Goal: Task Accomplishment & Management: Manage account settings

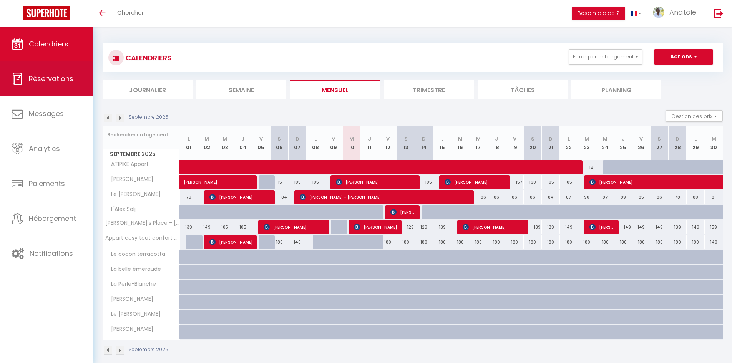
click at [50, 76] on span "Réservations" at bounding box center [51, 79] width 45 height 10
select select "not_cancelled"
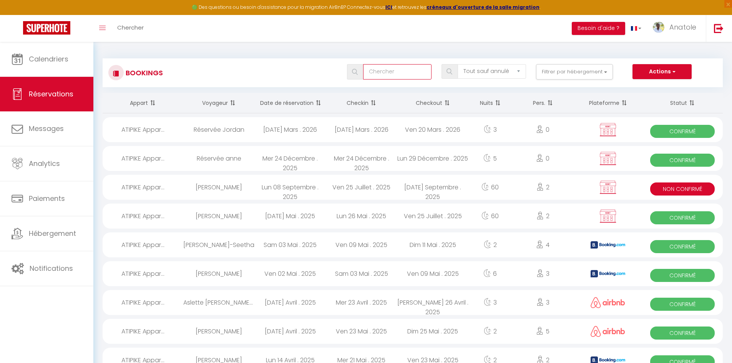
click at [401, 73] on input "text" at bounding box center [397, 71] width 68 height 15
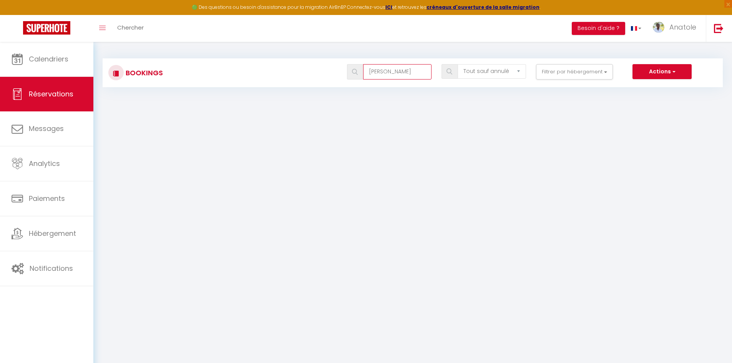
type input "[PERSON_NAME]"
click at [492, 70] on select "Tous les statuts Annulé Confirmé Non Confirmé Tout sauf annulé No Show Request" at bounding box center [492, 71] width 68 height 15
click at [614, 117] on body "🟢 Des questions ou besoin d'assistance pour la migration AirBnB? Connectez-vous…" at bounding box center [366, 223] width 732 height 363
click at [581, 76] on button "Filtrer par hébergement" at bounding box center [574, 71] width 77 height 15
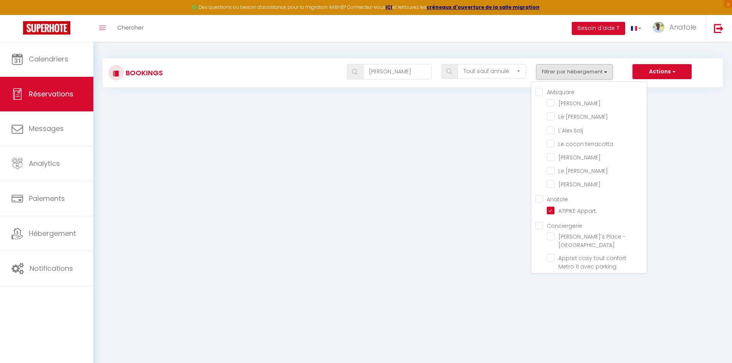
click at [540, 92] on input "AMsquare" at bounding box center [590, 92] width 111 height 8
checkbox input "true"
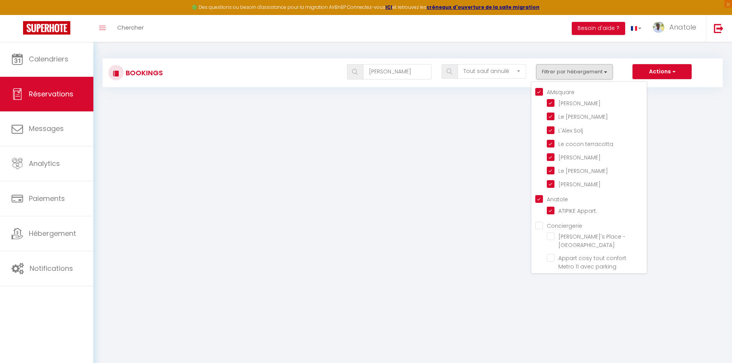
checkbox input "true"
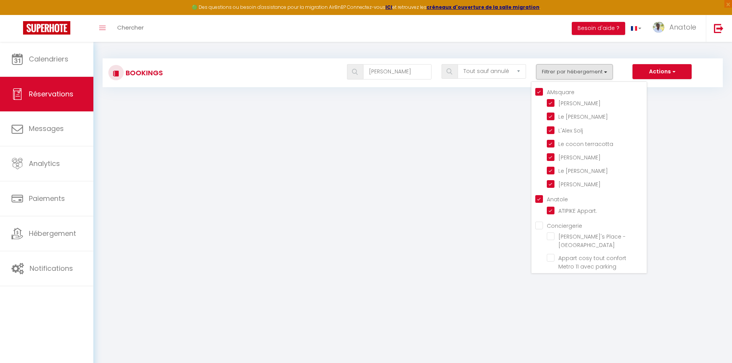
checkbox input "false"
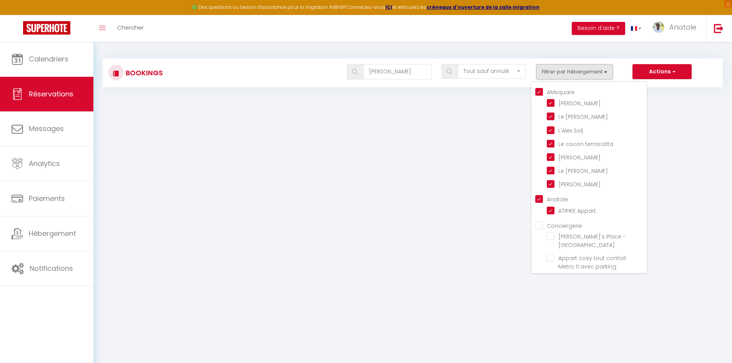
checkbox input "false"
click at [538, 226] on input "Conciergerie" at bounding box center [590, 225] width 111 height 8
checkbox input "true"
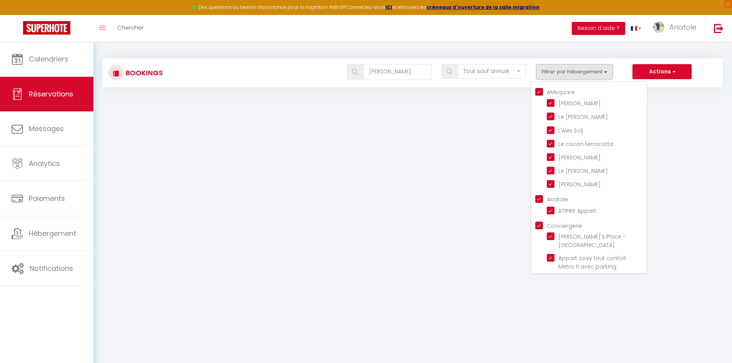
checkbox input "true"
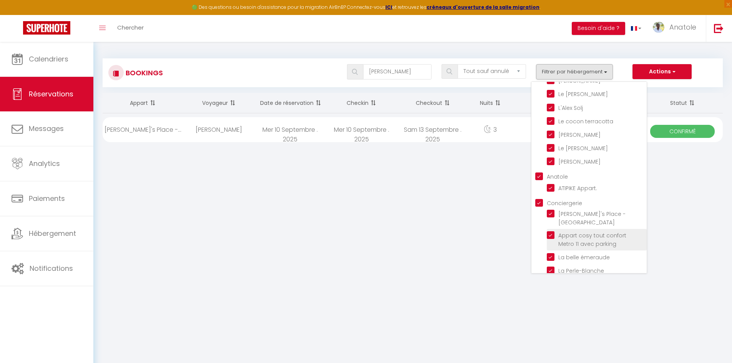
scroll to position [33, 0]
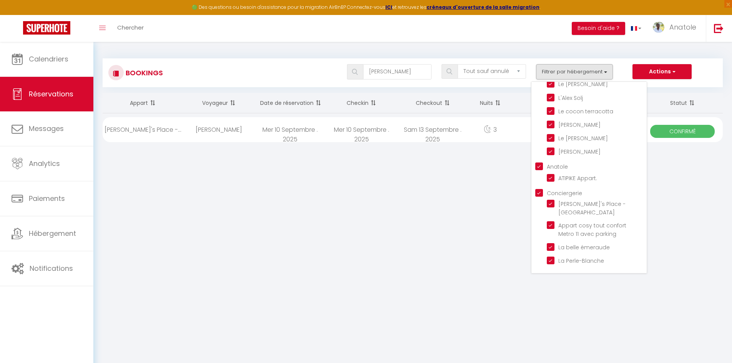
click at [695, 176] on body "🟢 Des questions ou besoin d'assistance pour la migration AirBnB? Connectez-vous…" at bounding box center [366, 223] width 732 height 363
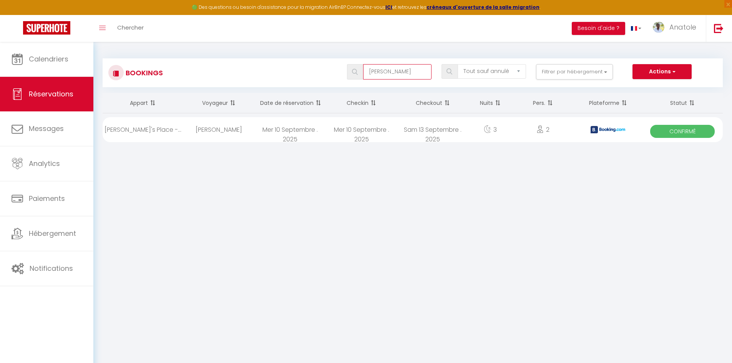
click at [382, 73] on input "[PERSON_NAME]" at bounding box center [397, 71] width 68 height 15
type input "kellya"
click at [586, 72] on button "Filtrer par hébergement" at bounding box center [574, 71] width 77 height 15
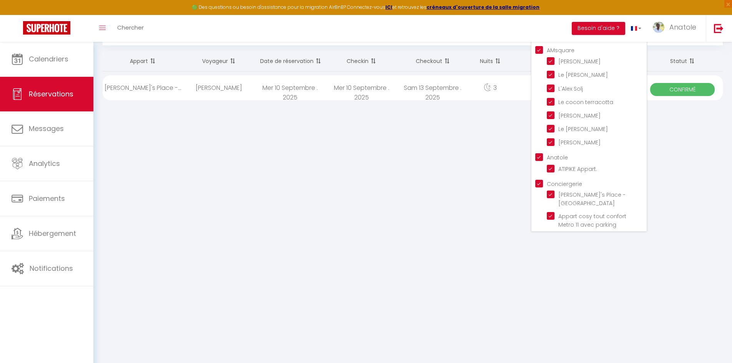
scroll to position [0, 0]
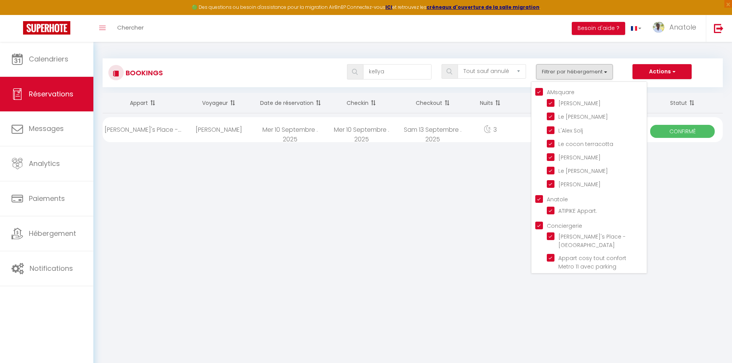
click at [431, 194] on body "🟢 Des questions ou besoin d'assistance pour la migration AirBnB? Connectez-vous…" at bounding box center [366, 223] width 732 height 363
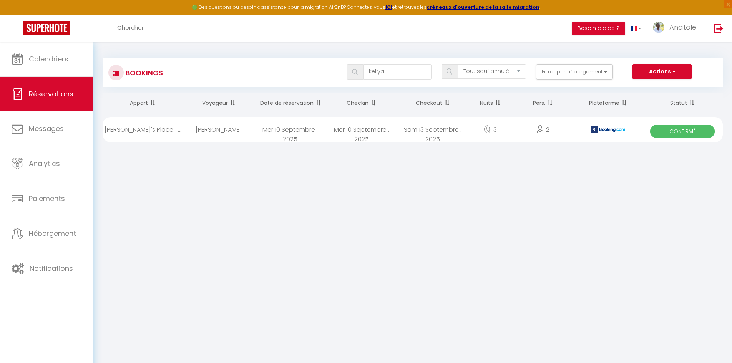
click at [216, 124] on div "[PERSON_NAME]" at bounding box center [218, 129] width 71 height 25
select select "OK"
select select "0"
select select "1"
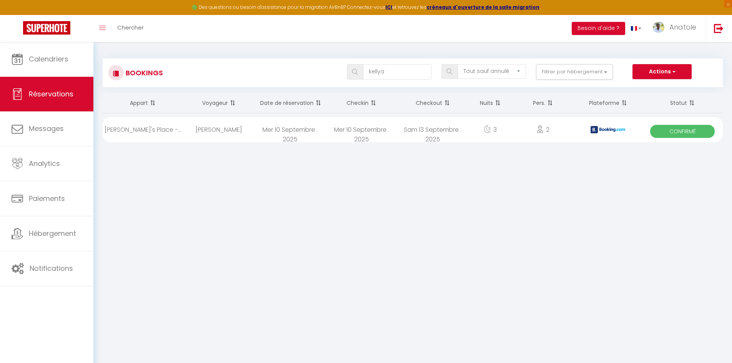
select select "1"
select select
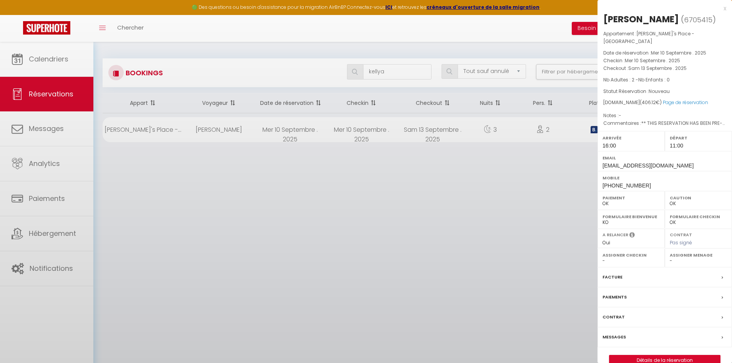
select select "14881"
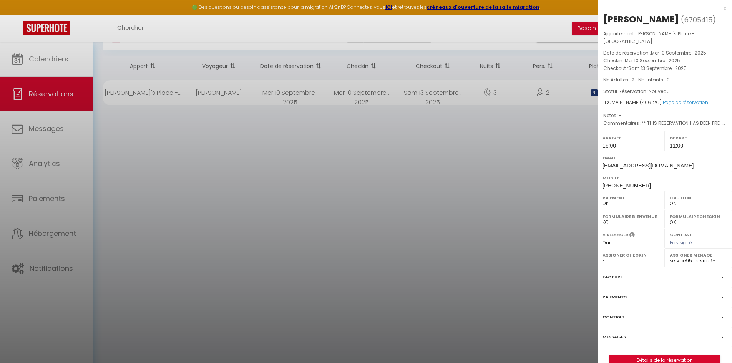
scroll to position [42, 0]
click at [618, 333] on label "Messages" at bounding box center [614, 337] width 23 height 8
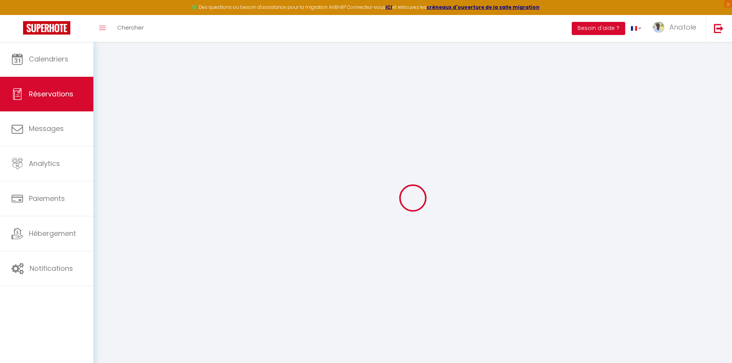
select select
checkbox input "false"
select select
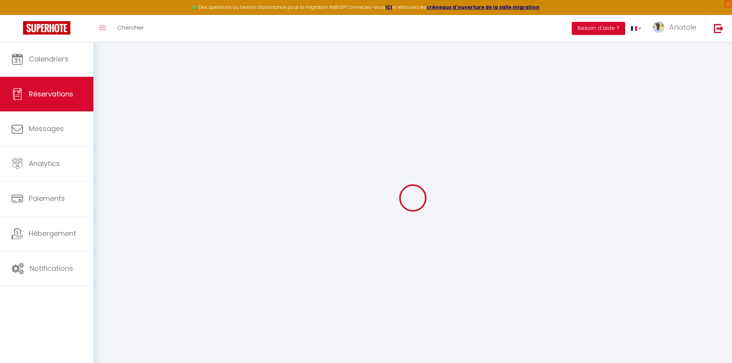
checkbox input "false"
type textarea "** THIS RESERVATION HAS BEEN PRE-PAID ** BOOKING NOTE : Payment charge is EUR 5…"
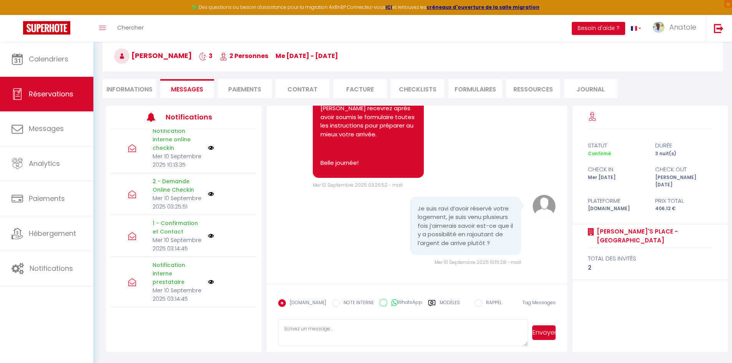
scroll to position [38, 0]
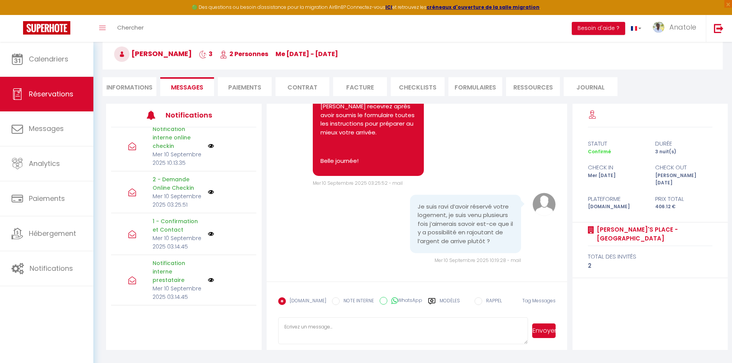
drag, startPoint x: 426, startPoint y: 223, endPoint x: 513, endPoint y: 239, distance: 88.3
click at [513, 239] on div "Je suis ravi d’avoir réservé votre logement, je suis venu plusieurs fois j’aime…" at bounding box center [465, 224] width 111 height 59
click at [472, 240] on pre "Je suis ravi d’avoir réservé votre logement, je suis venu plusieurs fois j’aime…" at bounding box center [466, 224] width 96 height 43
click at [49, 91] on span "Réservations" at bounding box center [51, 94] width 45 height 10
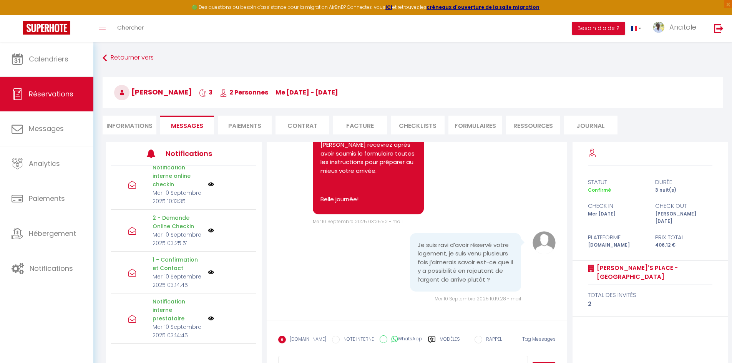
select select "not_cancelled"
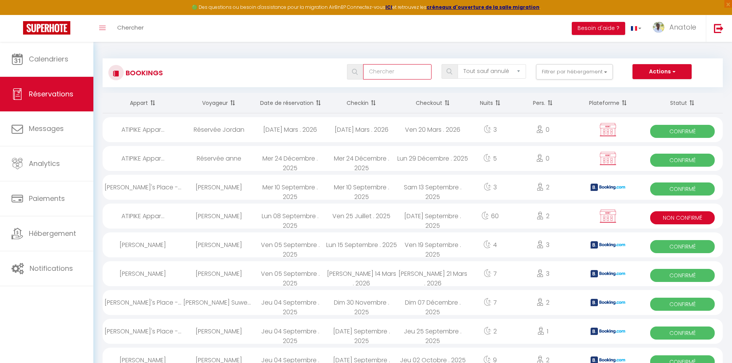
click at [407, 71] on input "text" at bounding box center [397, 71] width 68 height 15
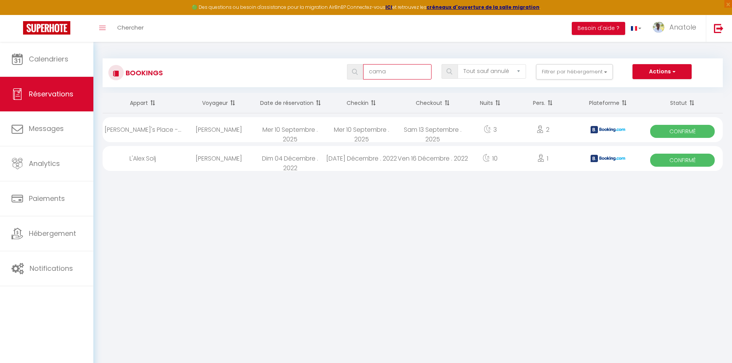
click at [407, 71] on input "cama" at bounding box center [397, 71] width 68 height 15
type input "caman"
click at [449, 71] on img at bounding box center [450, 71] width 6 height 6
click at [580, 76] on button "Filtrer par hébergement" at bounding box center [574, 71] width 77 height 15
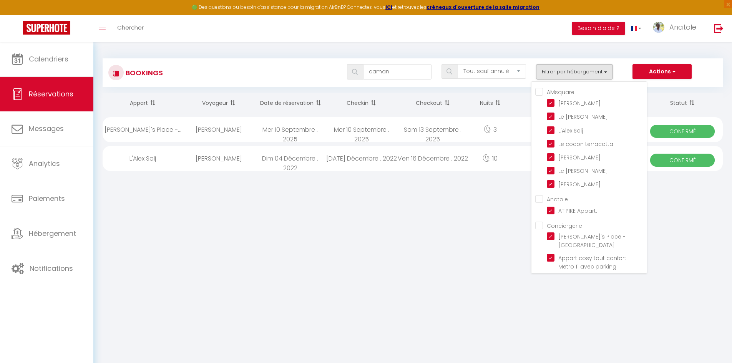
click at [541, 92] on input "AMsquare" at bounding box center [590, 92] width 111 height 8
checkbox input "true"
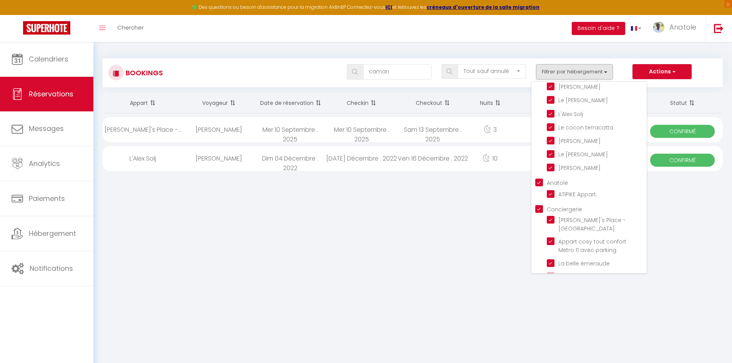
scroll to position [33, 0]
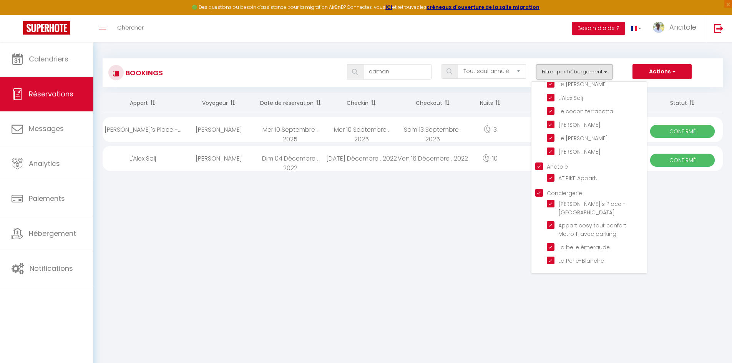
click at [403, 205] on body "🟢 Des questions ou besoin d'assistance pour la migration AirBnB? Connectez-vous…" at bounding box center [366, 223] width 732 height 363
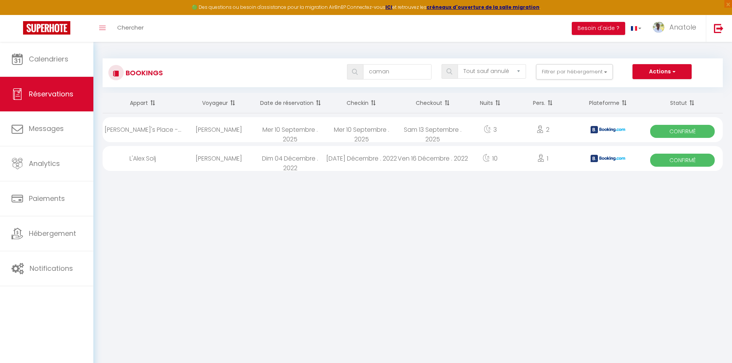
click at [548, 130] on div "2" at bounding box center [543, 129] width 62 height 25
select select "OK"
select select "0"
select select "1"
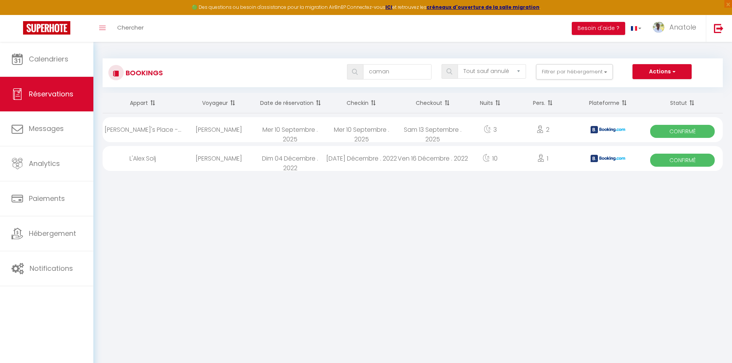
select select "1"
select select
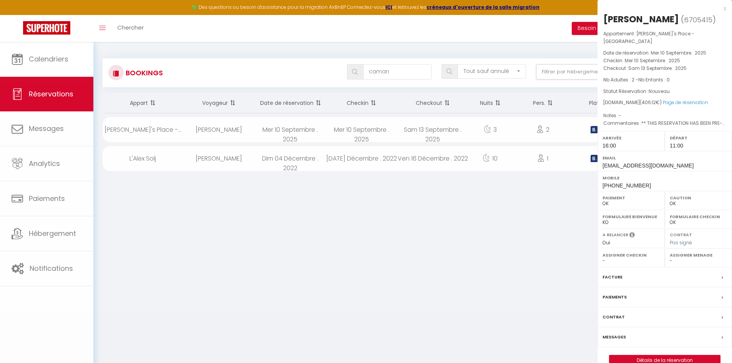
select select "14881"
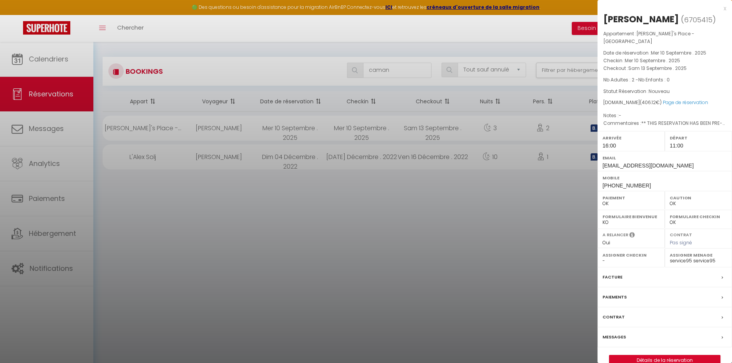
scroll to position [0, 0]
drag, startPoint x: 348, startPoint y: 227, endPoint x: 355, endPoint y: 222, distance: 8.8
click at [347, 227] on div at bounding box center [366, 181] width 732 height 363
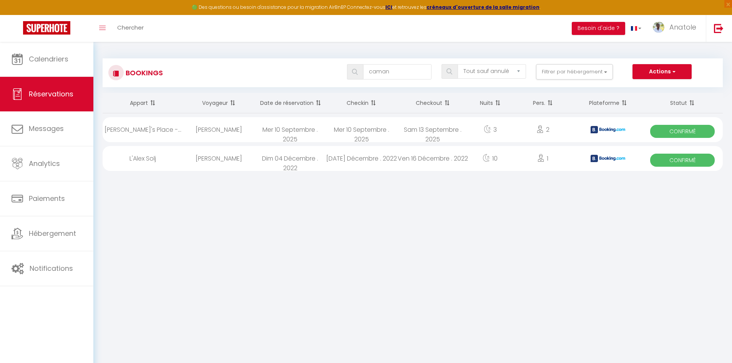
click at [277, 139] on div "Mer 10 Septembre . 2025" at bounding box center [289, 129] width 71 height 25
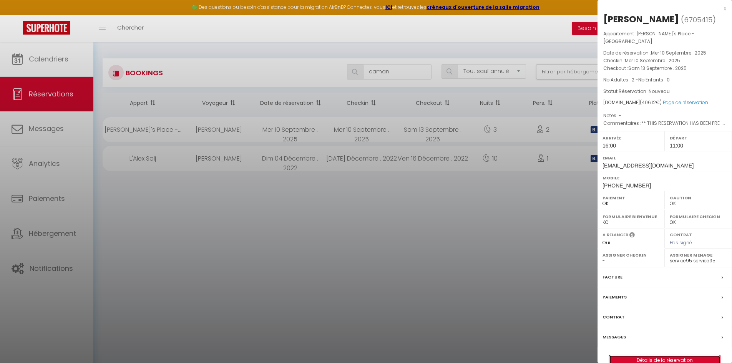
click at [680, 357] on link "Détails de la réservation" at bounding box center [664, 360] width 111 height 10
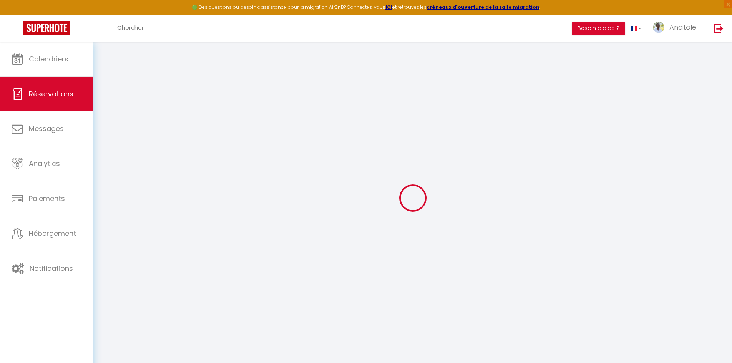
type input "Kellya"
type input "Caman"
type input "[EMAIL_ADDRESS][DOMAIN_NAME]"
type input "[PHONE_NUMBER]"
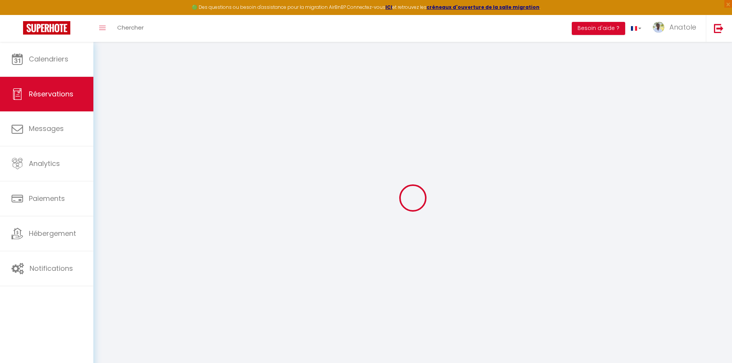
type input "0610911799"
type input "."
select select "FR"
type input "10"
type input "61.25"
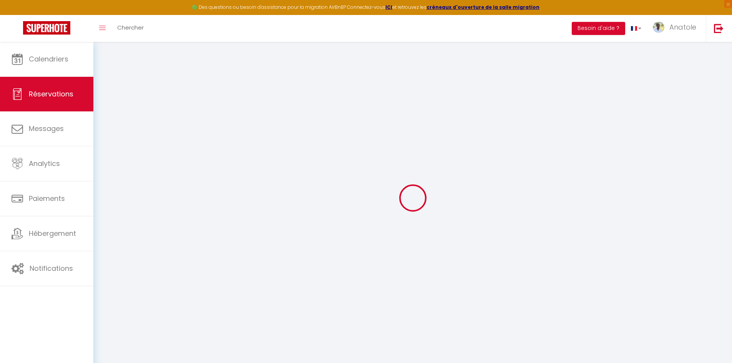
type input "5.6899999999999995"
select select "25208"
select select "1"
select select
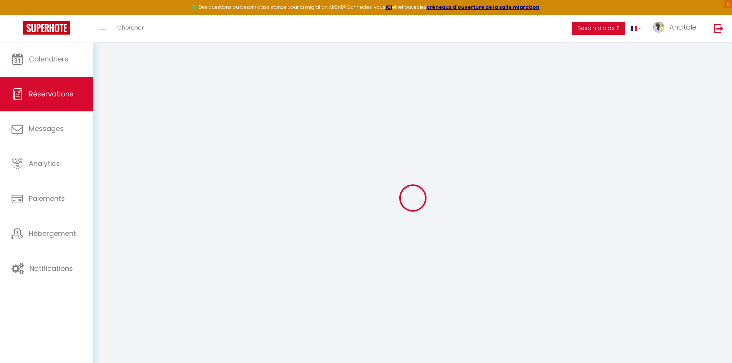
type input "2"
select select "12"
select select "15"
type input "310.28"
checkbox input "false"
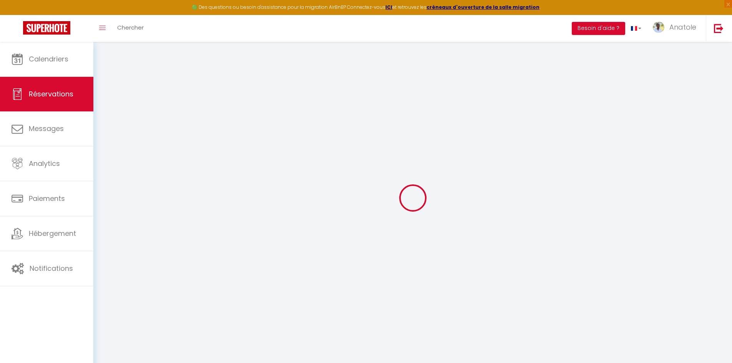
type input "0"
select select "2"
type input "40"
type input "10"
type input "0"
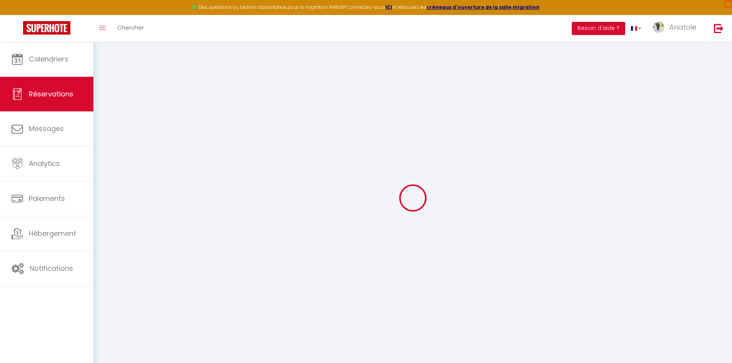
select select
checkbox input "false"
select select
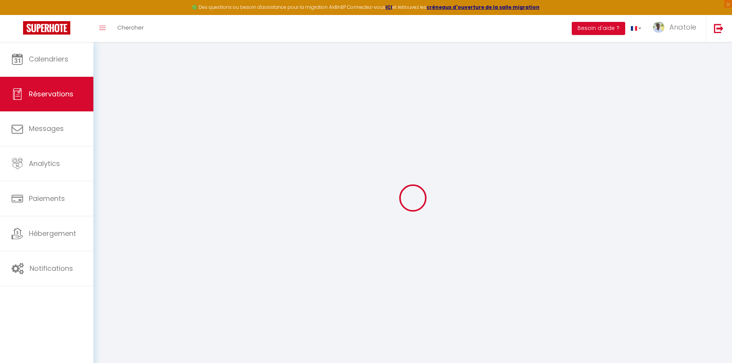
checkbox input "false"
select select
checkbox input "false"
type textarea "** THIS RESERVATION HAS BEEN PRE-PAID ** BOOKING NOTE : Payment charge is EUR 5…"
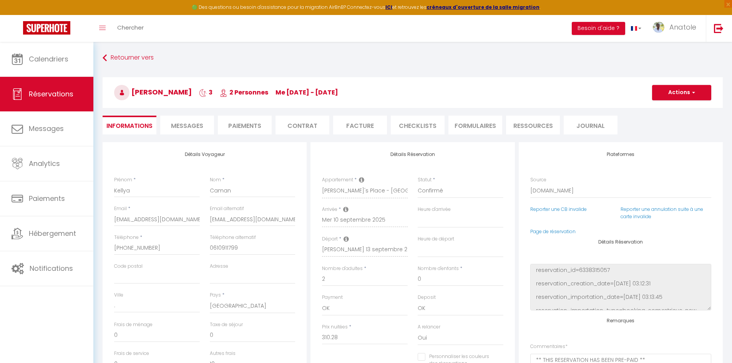
type input "40"
type input "45.84"
select select
checkbox input "false"
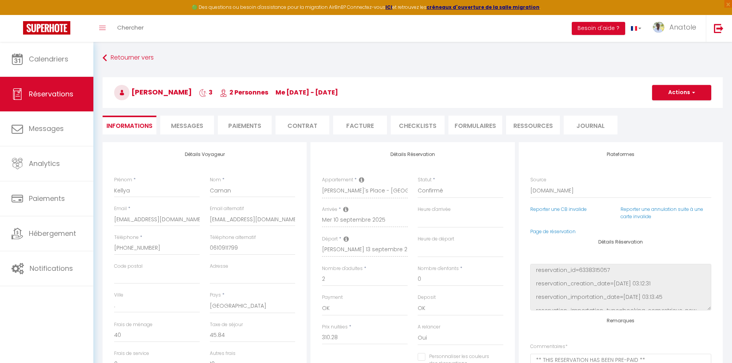
select select "16:00"
select select "11:00"
drag, startPoint x: 340, startPoint y: 93, endPoint x: 133, endPoint y: 93, distance: 207.1
click at [133, 93] on h3 "[PERSON_NAME] 3 2 Personnes me [DATE] - [DATE]" at bounding box center [413, 92] width 620 height 31
click at [379, 89] on h3 "[PERSON_NAME] 3 2 Personnes me [DATE] - [DATE]" at bounding box center [413, 92] width 620 height 31
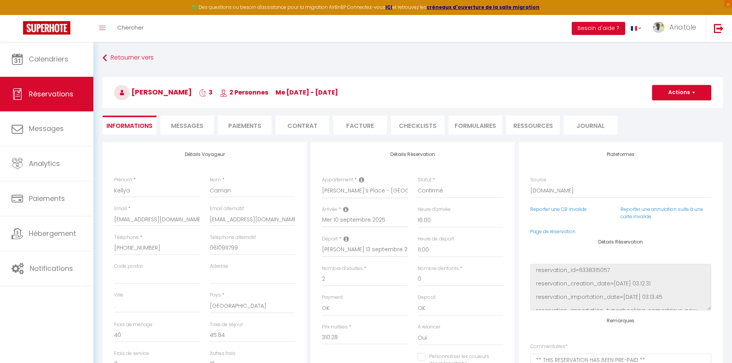
drag, startPoint x: 269, startPoint y: 93, endPoint x: 349, endPoint y: 92, distance: 79.5
click at [349, 92] on h3 "[PERSON_NAME] 3 2 Personnes me [DATE] - [DATE]" at bounding box center [413, 92] width 620 height 31
click at [389, 92] on h3 "[PERSON_NAME] 3 2 Personnes me [DATE] - [DATE]" at bounding box center [413, 92] width 620 height 31
drag, startPoint x: 369, startPoint y: 92, endPoint x: 123, endPoint y: 94, distance: 246.3
click at [123, 94] on h3 "[PERSON_NAME] 3 2 Personnes me [DATE] - [DATE]" at bounding box center [413, 92] width 620 height 31
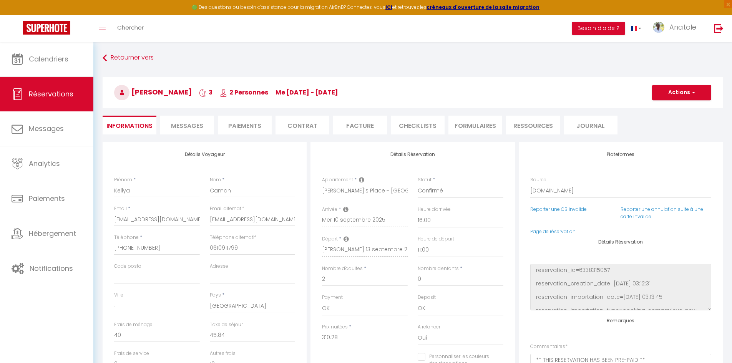
click at [405, 87] on h3 "[PERSON_NAME] 3 2 Personnes me [DATE] - [DATE]" at bounding box center [413, 92] width 620 height 31
drag, startPoint x: 390, startPoint y: 92, endPoint x: 300, endPoint y: 91, distance: 89.9
click at [300, 91] on h3 "[PERSON_NAME] 3 2 Personnes me [DATE] - [DATE]" at bounding box center [413, 92] width 620 height 31
click at [406, 91] on h3 "[PERSON_NAME] 3 2 Personnes me [DATE] - [DATE]" at bounding box center [413, 92] width 620 height 31
click at [196, 156] on h4 "Détails Voyageur" at bounding box center [204, 154] width 181 height 5
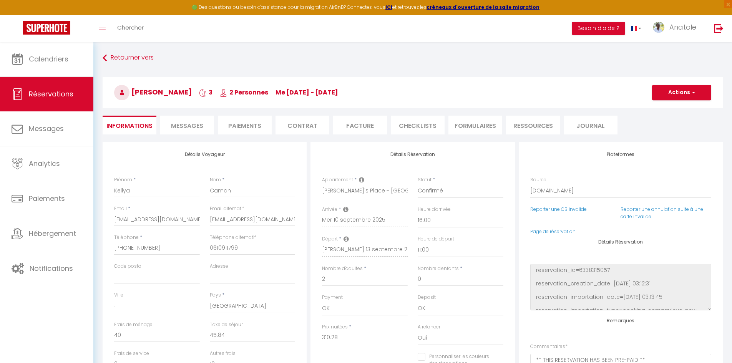
click at [182, 130] on span "Messages" at bounding box center [187, 125] width 32 height 9
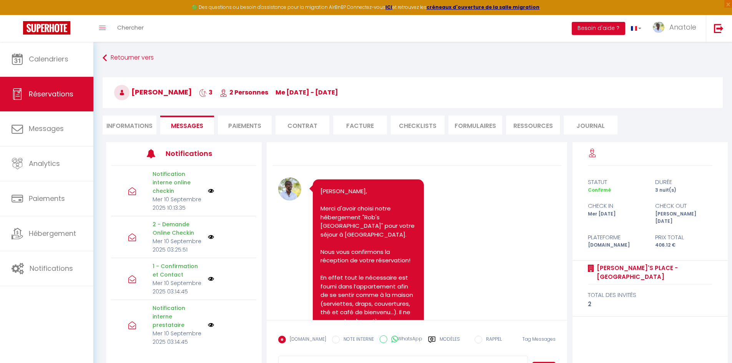
click at [249, 128] on li "Paiements" at bounding box center [245, 125] width 54 height 19
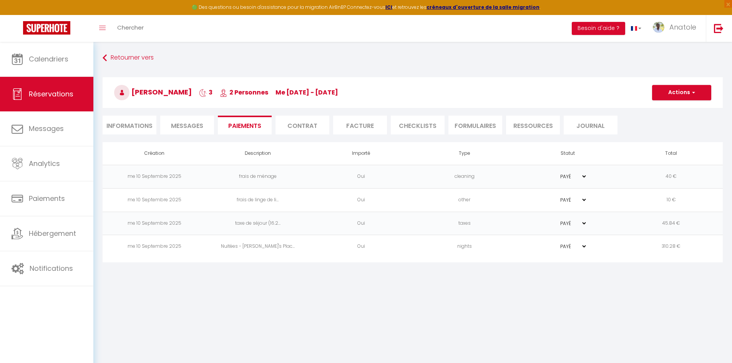
click at [304, 128] on li "Contrat" at bounding box center [303, 125] width 54 height 19
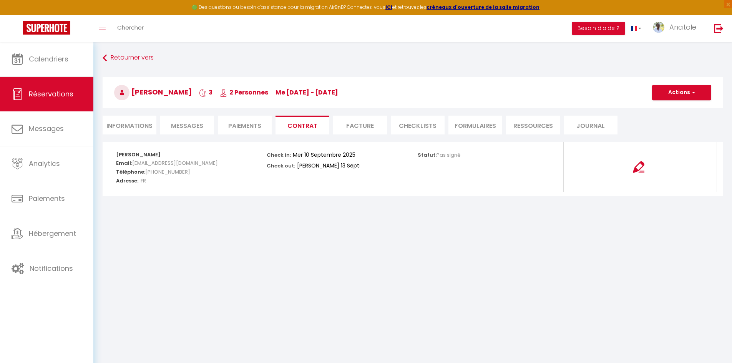
click at [237, 128] on li "Paiements" at bounding box center [245, 125] width 54 height 19
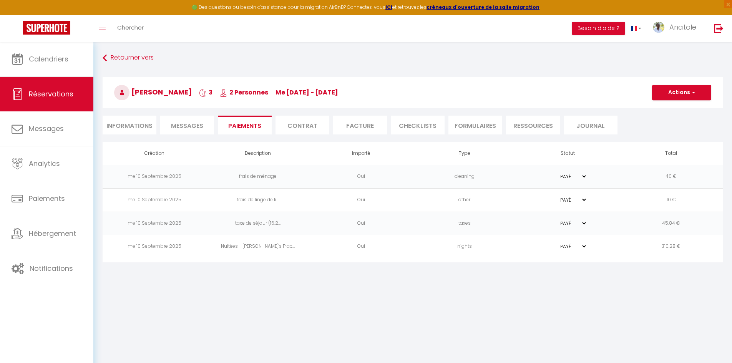
click at [187, 125] on span "Messages" at bounding box center [187, 125] width 32 height 9
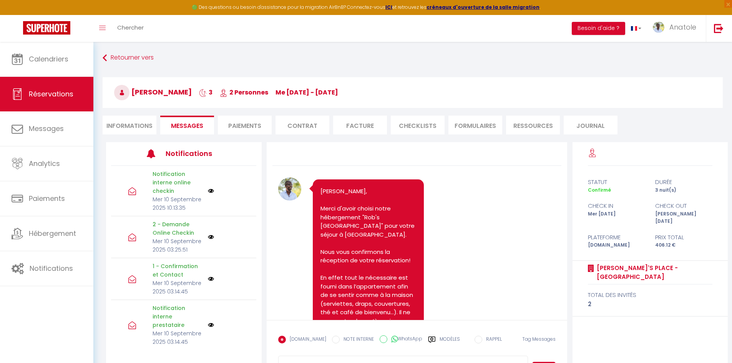
click at [128, 125] on li "Informations" at bounding box center [130, 125] width 54 height 19
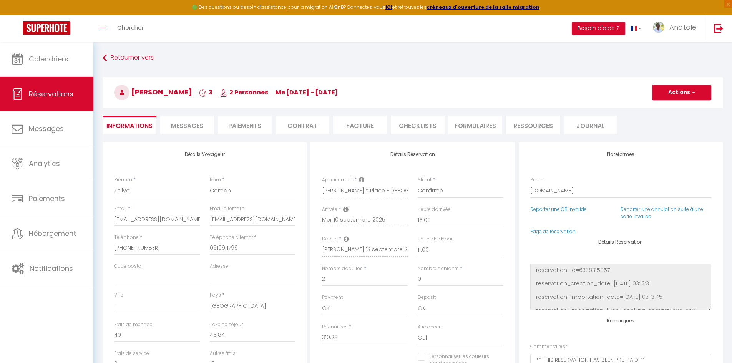
checkbox input "false"
click at [186, 126] on span "Messages" at bounding box center [187, 125] width 32 height 9
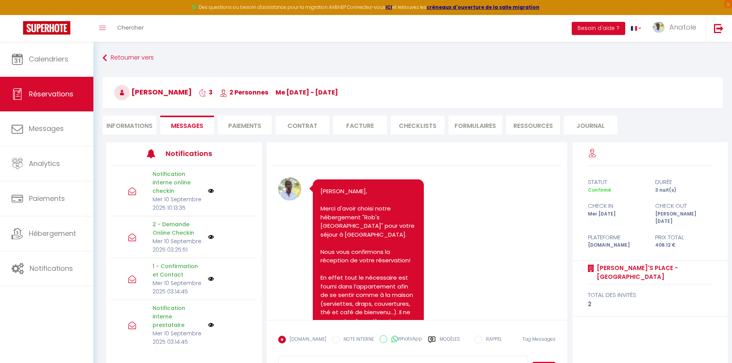
scroll to position [7, 0]
